Goal: Task Accomplishment & Management: Complete application form

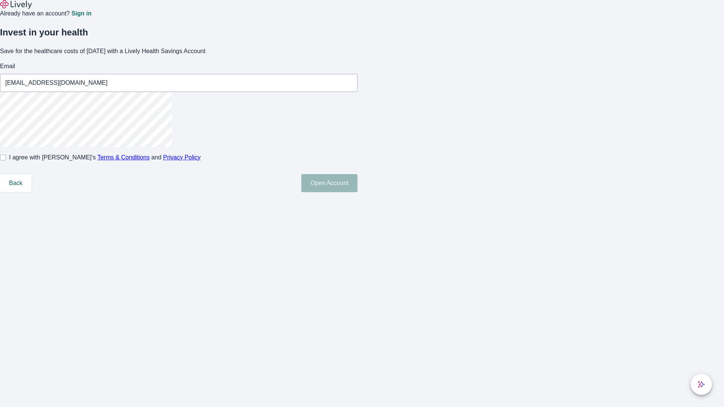
click at [6, 161] on input "I agree with Lively’s Terms & Conditions and Privacy Policy" at bounding box center [3, 157] width 6 height 6
checkbox input "true"
click at [357, 192] on button "Open Account" at bounding box center [329, 183] width 56 height 18
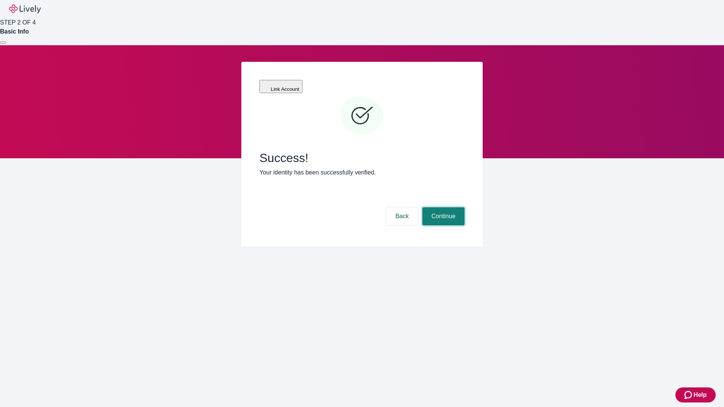
click at [442, 207] on button "Continue" at bounding box center [443, 216] width 42 height 18
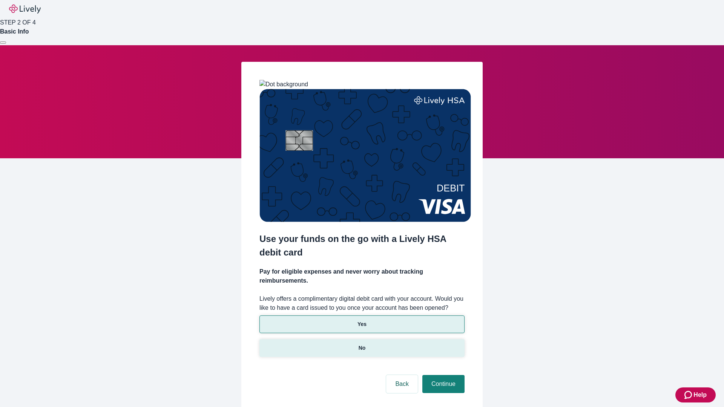
click at [361, 344] on p "No" at bounding box center [361, 348] width 7 height 8
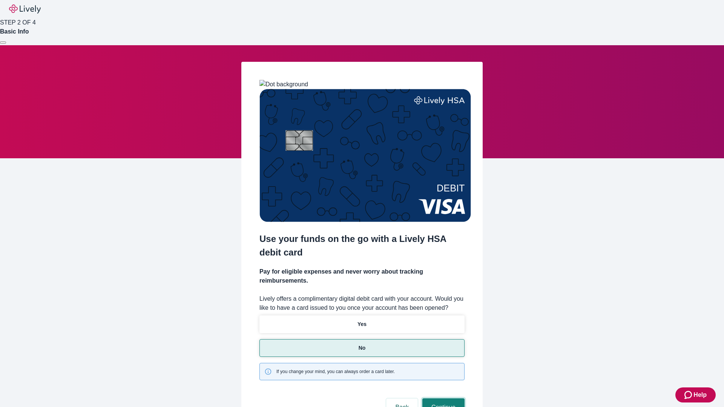
click at [442, 398] on button "Continue" at bounding box center [443, 407] width 42 height 18
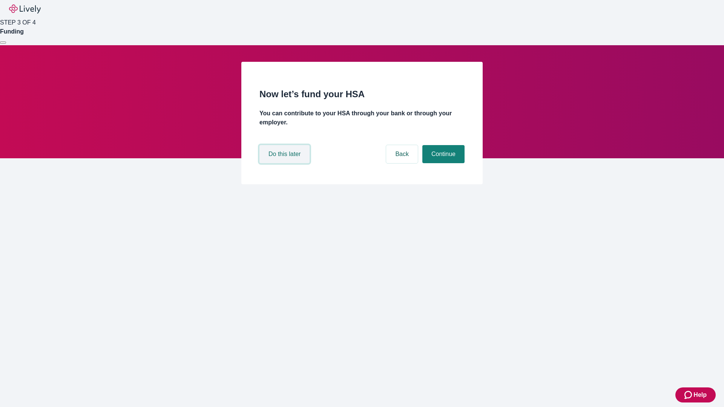
click at [285, 163] on button "Do this later" at bounding box center [284, 154] width 50 height 18
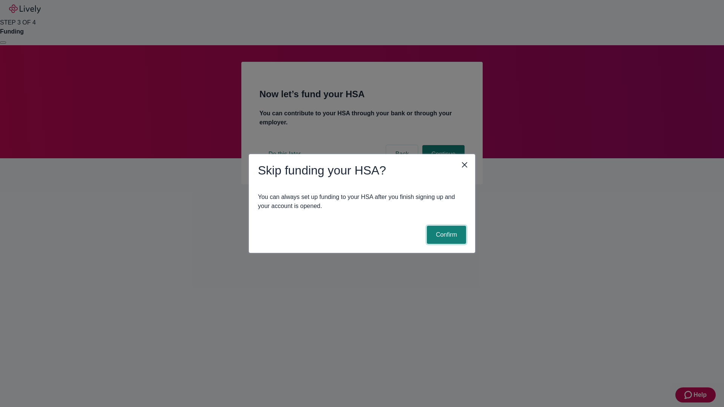
click at [445, 235] on button "Confirm" at bounding box center [446, 235] width 39 height 18
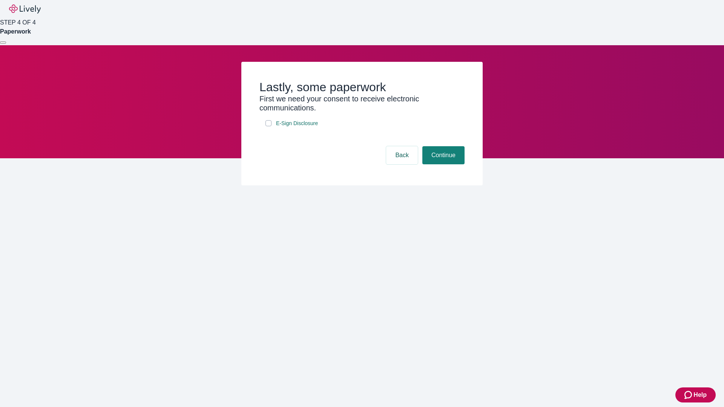
click at [268, 126] on input "E-Sign Disclosure" at bounding box center [268, 123] width 6 height 6
checkbox input "true"
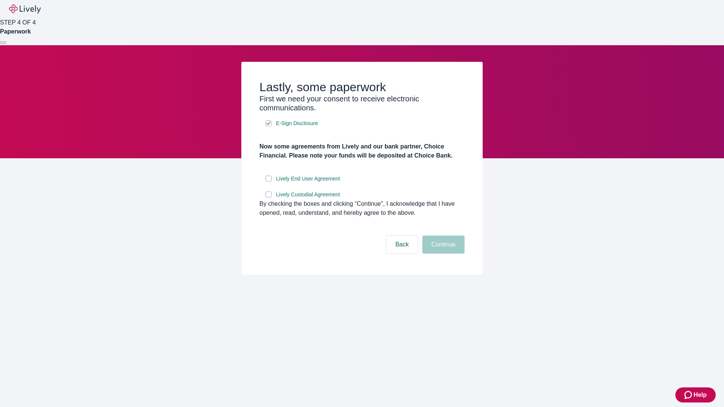
click at [268, 182] on input "Lively End User Agreement" at bounding box center [268, 179] width 6 height 6
checkbox input "true"
click at [268, 197] on input "Lively Custodial Agreement" at bounding box center [268, 194] width 6 height 6
checkbox input "true"
click at [442, 254] on button "Continue" at bounding box center [443, 245] width 42 height 18
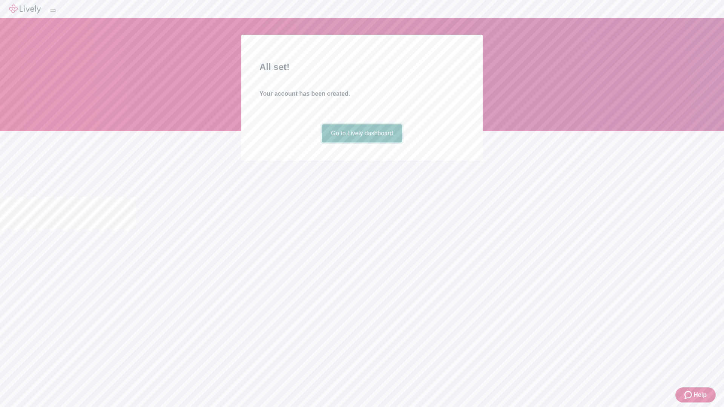
click at [361, 142] on link "Go to Lively dashboard" at bounding box center [362, 133] width 80 height 18
